Goal: Task Accomplishment & Management: Manage account settings

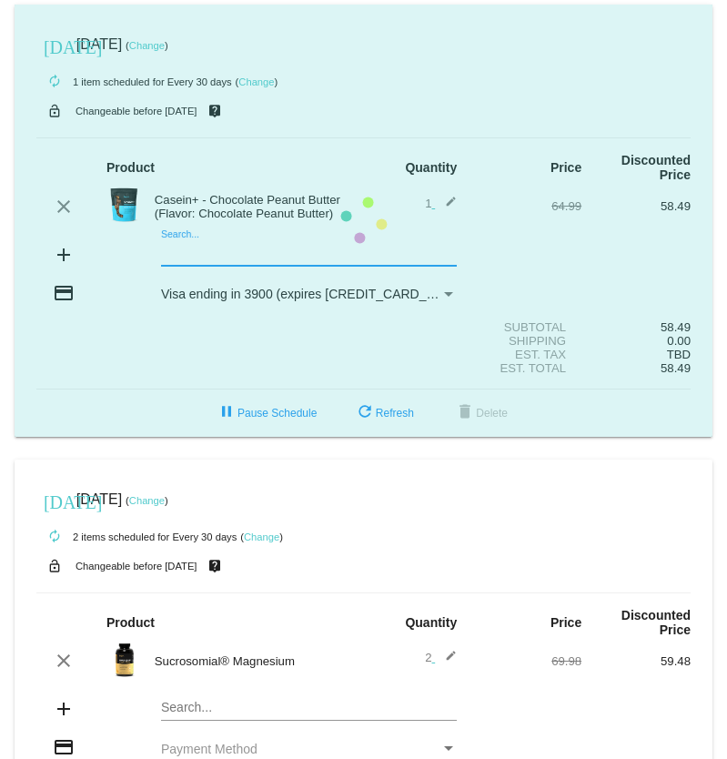
click at [235, 241] on mat-card "[DATE] [DATE] ( Change ) autorenew 1 item scheduled for Every 30 days ( Change …" at bounding box center [364, 221] width 698 height 432
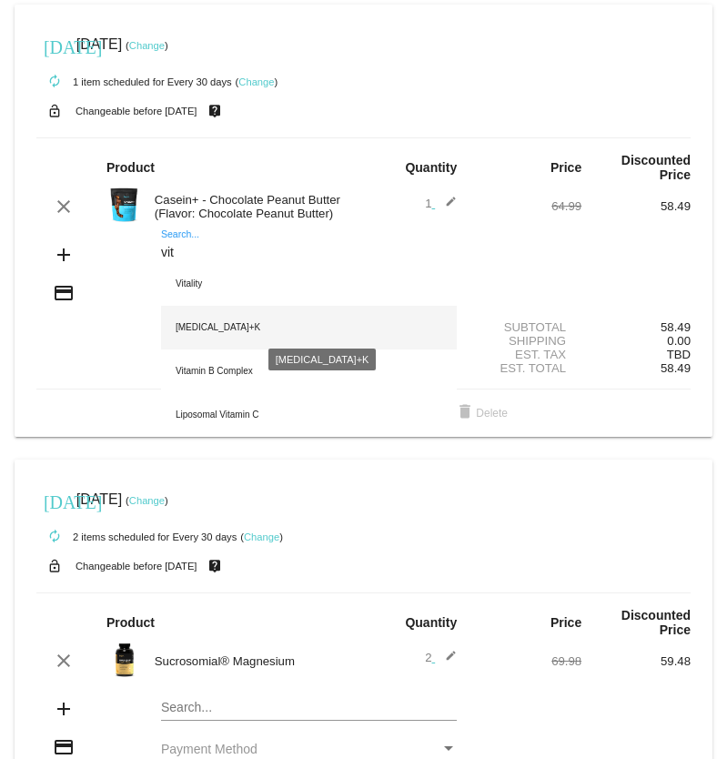
type input "vit"
click at [202, 315] on div "[MEDICAL_DATA]+K" at bounding box center [309, 328] width 296 height 44
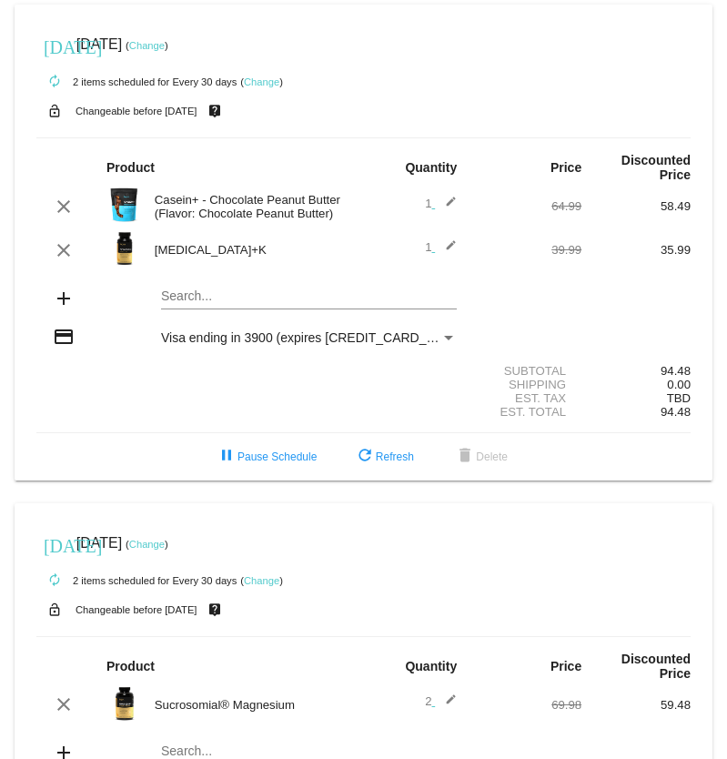
click at [437, 239] on mat-icon "edit" at bounding box center [446, 250] width 22 height 22
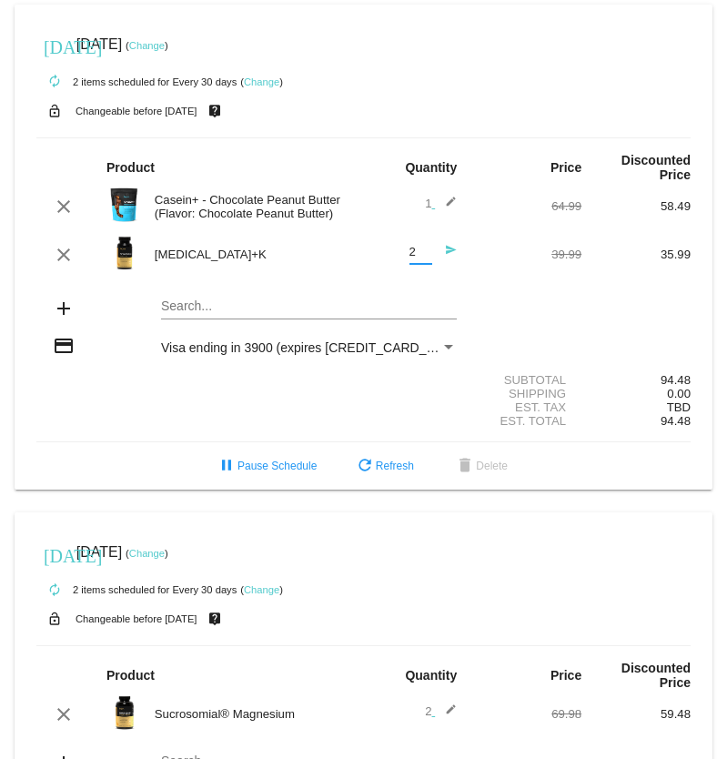
type input "2"
click at [416, 246] on input "2" at bounding box center [420, 253] width 23 height 14
click at [478, 284] on div "add Search..." at bounding box center [363, 310] width 654 height 52
click at [445, 244] on mat-icon "send" at bounding box center [446, 255] width 22 height 22
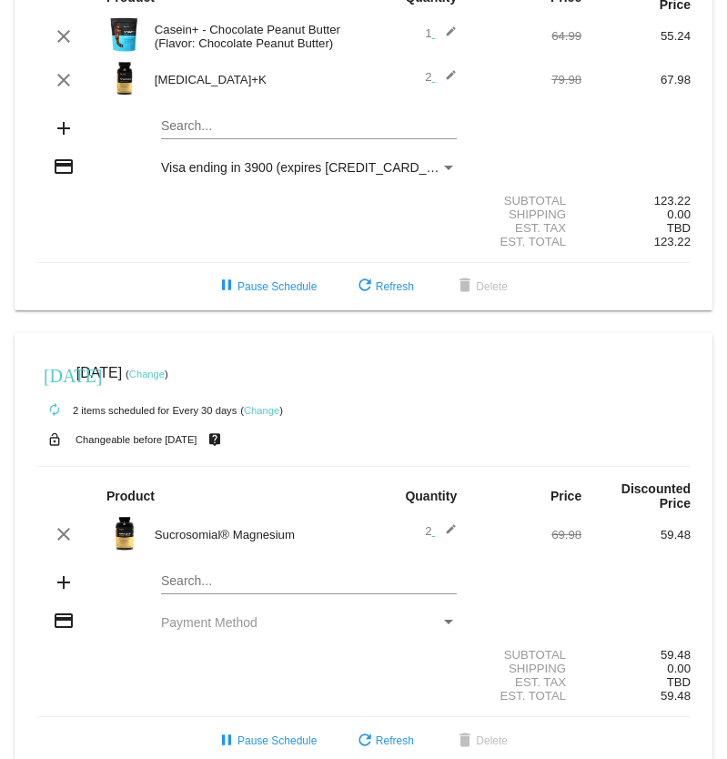
scroll to position [182, 0]
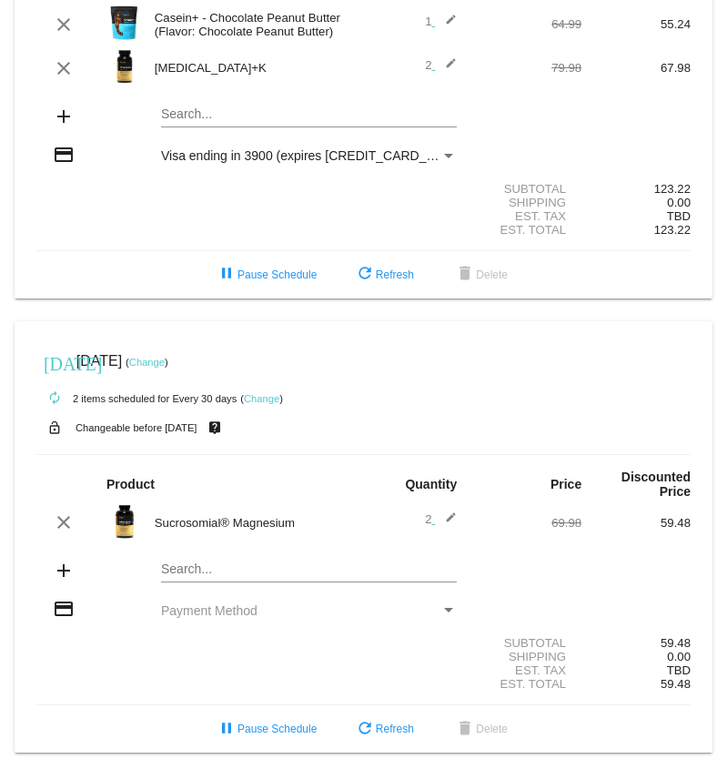
click at [440, 148] on div "Payment Method" at bounding box center [448, 155] width 16 height 15
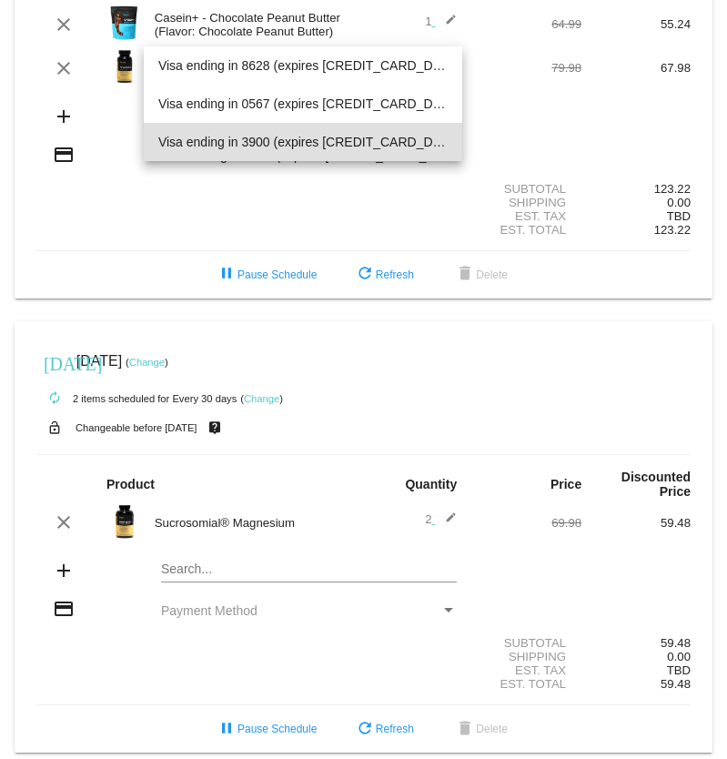
click at [188, 151] on span "Visa ending in 3900 (expires [CREDIT_CARD_DATA])" at bounding box center [303, 142] width 290 height 38
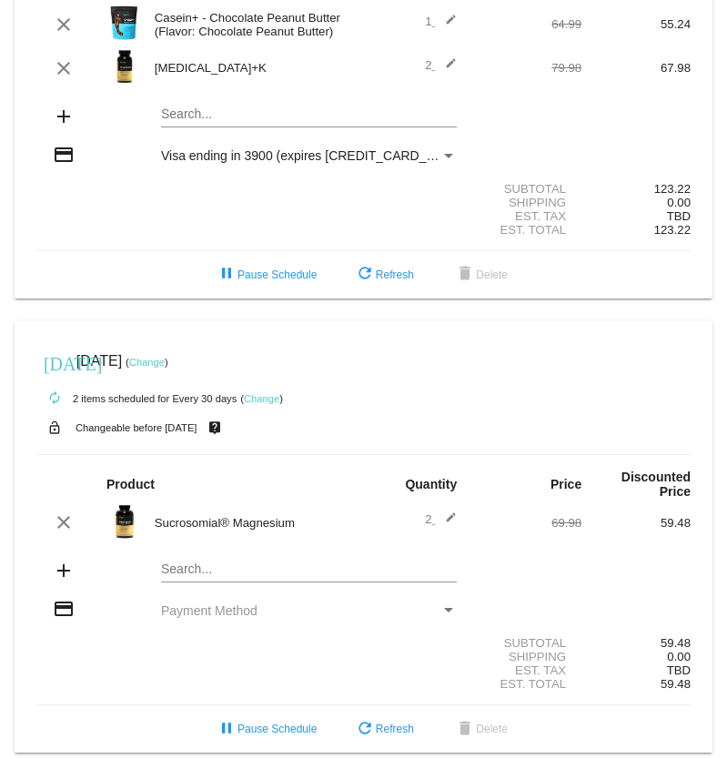
click at [440, 148] on div "Payment Method" at bounding box center [448, 155] width 16 height 15
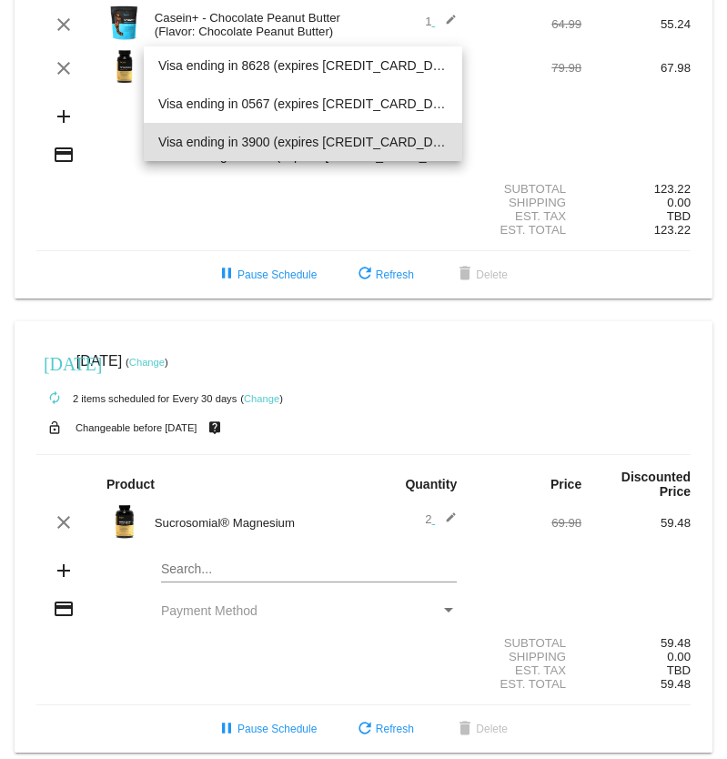
click at [250, 197] on div at bounding box center [363, 379] width 727 height 759
